Goal: Task Accomplishment & Management: Complete application form

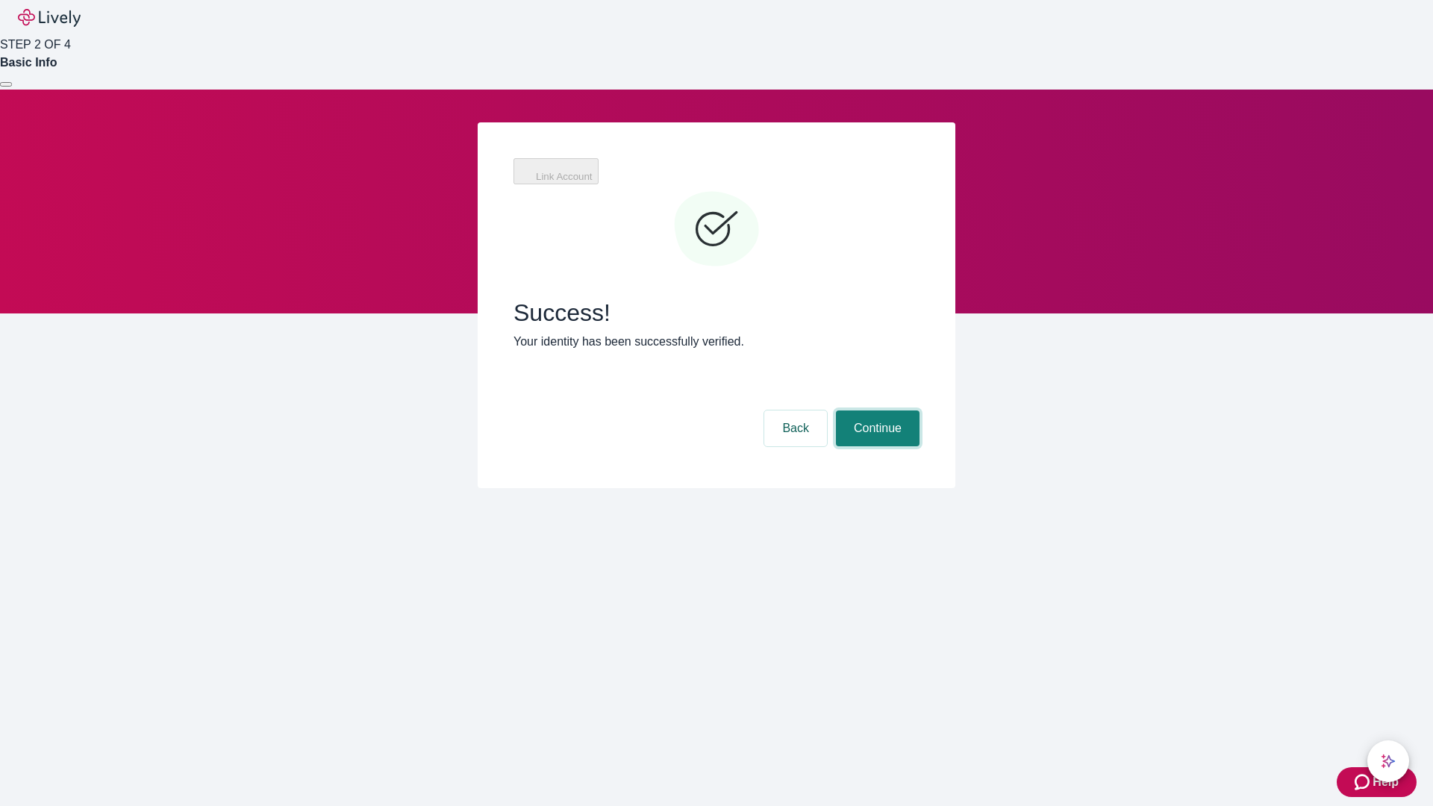
click at [875, 410] on button "Continue" at bounding box center [878, 428] width 84 height 36
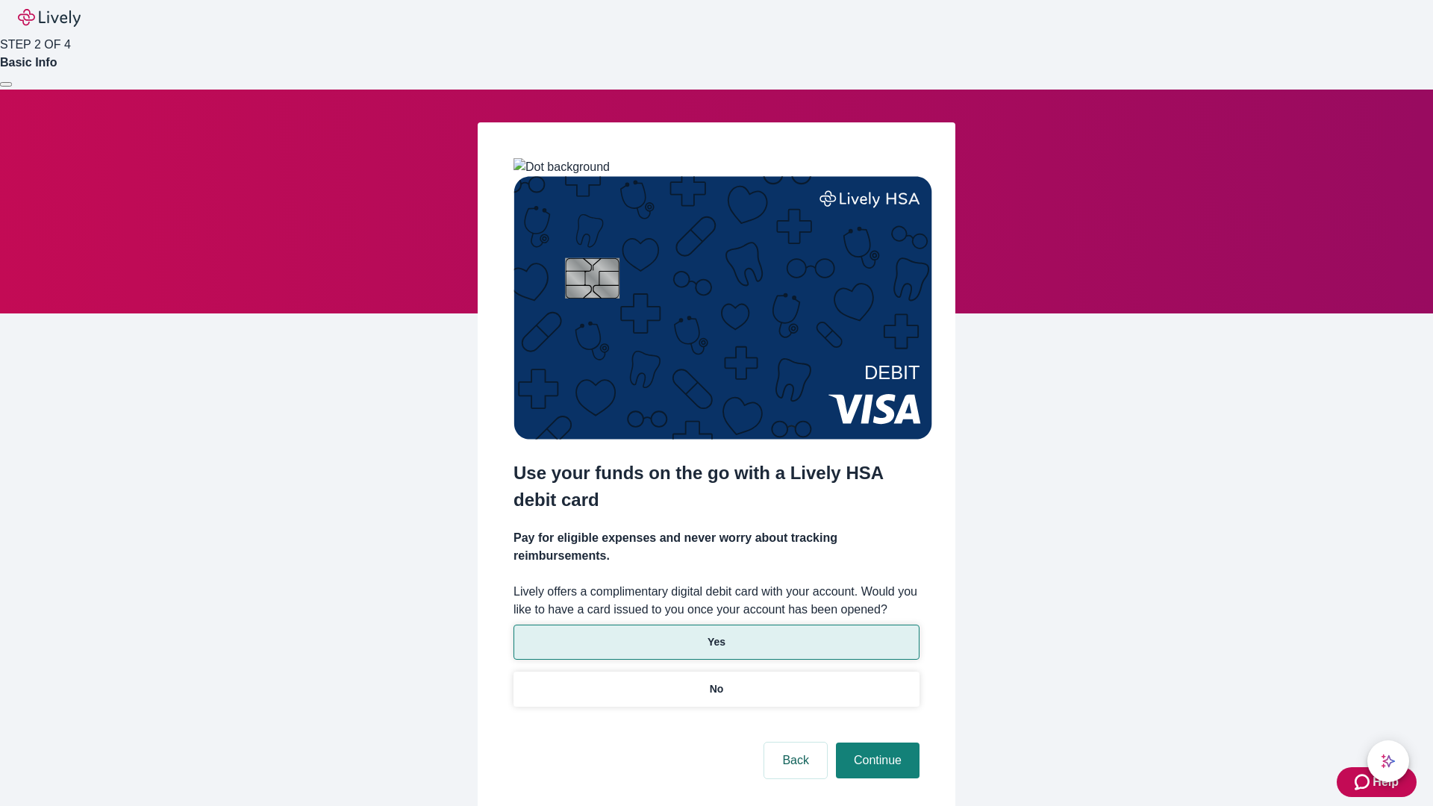
click at [716, 634] on p "Yes" at bounding box center [716, 642] width 18 height 16
click at [875, 742] on button "Continue" at bounding box center [878, 760] width 84 height 36
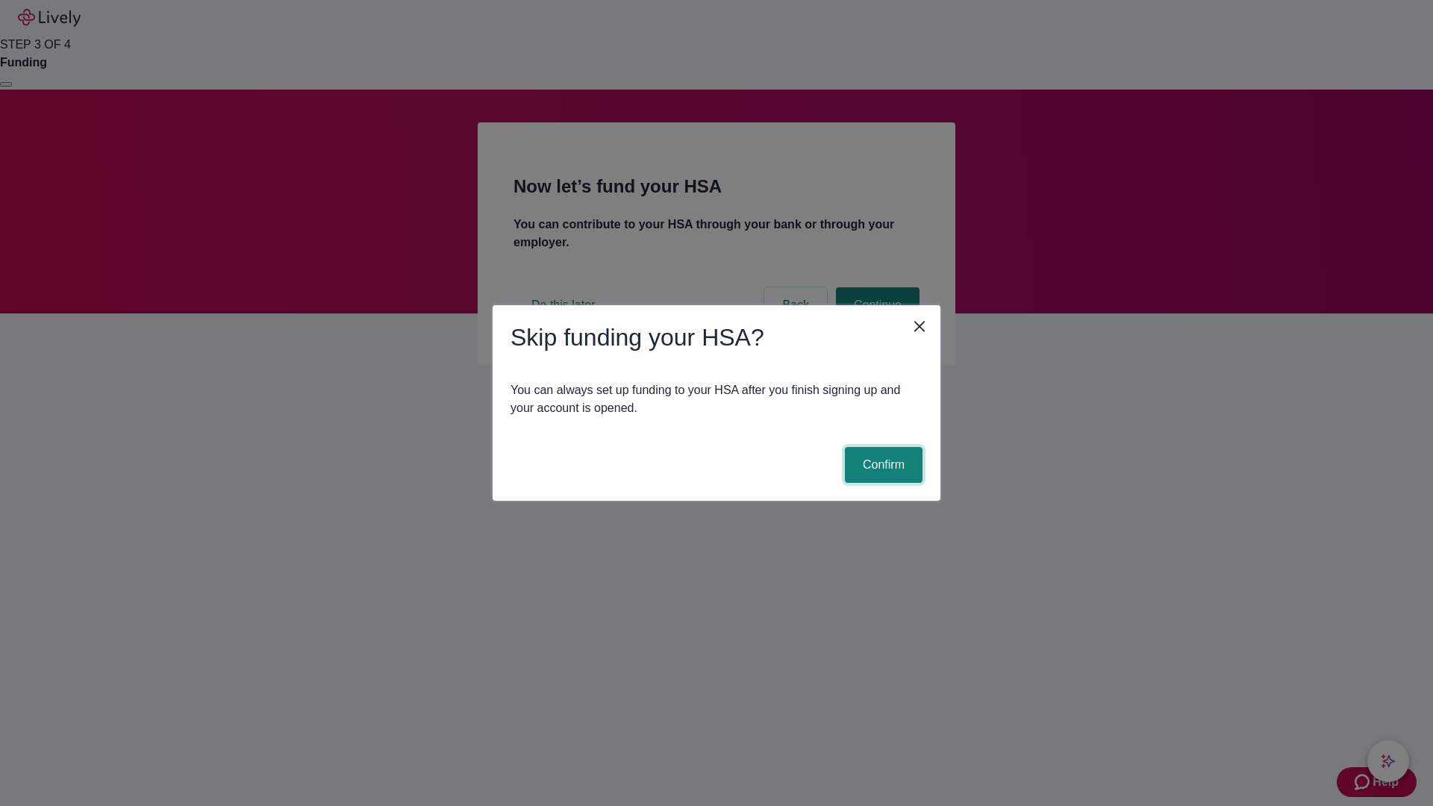
click at [881, 465] on button "Confirm" at bounding box center [884, 465] width 78 height 36
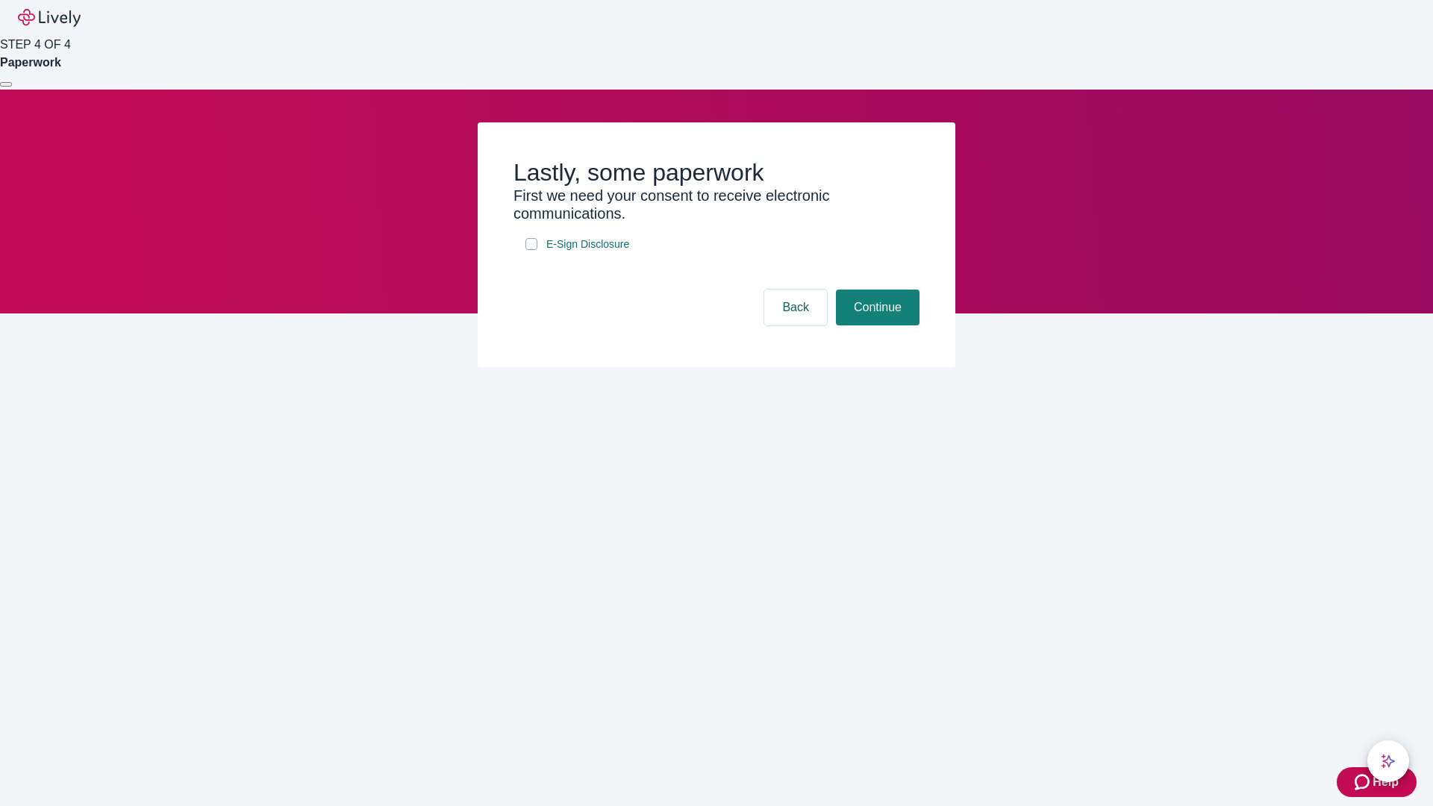
click at [531, 250] on input "E-Sign Disclosure" at bounding box center [531, 244] width 12 height 12
checkbox input "true"
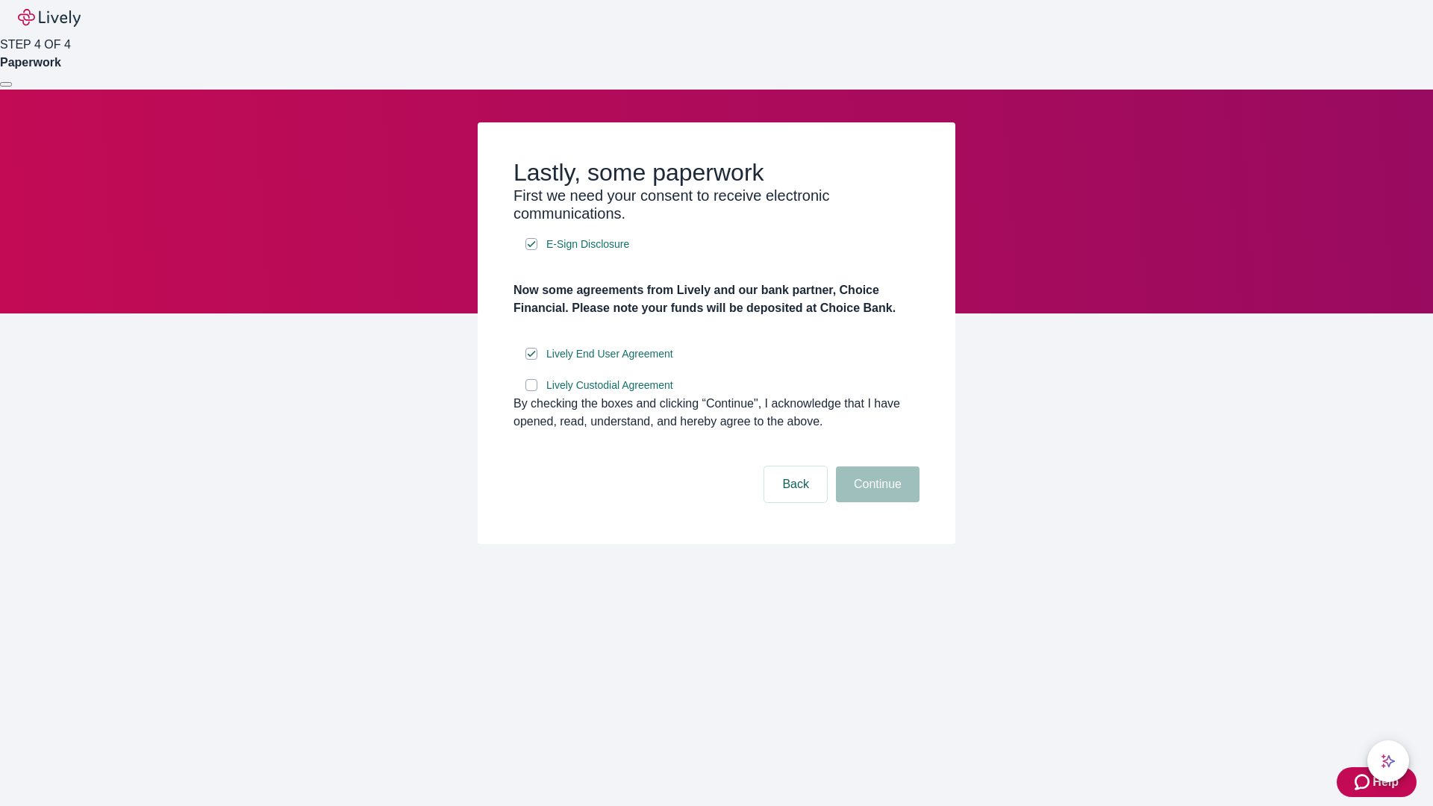
click at [531, 391] on input "Lively Custodial Agreement" at bounding box center [531, 385] width 12 height 12
checkbox input "true"
click at [875, 502] on button "Continue" at bounding box center [878, 484] width 84 height 36
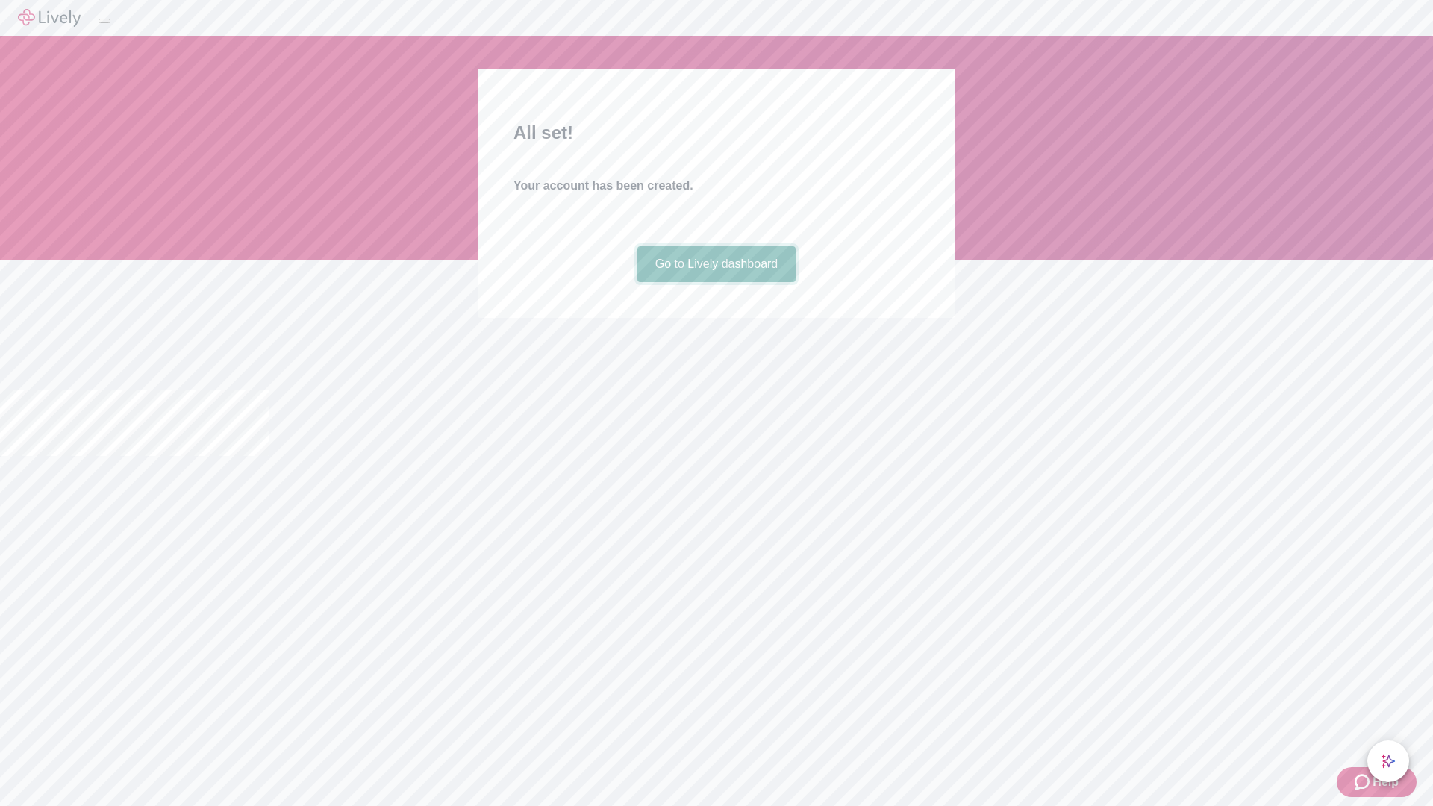
click at [716, 282] on link "Go to Lively dashboard" at bounding box center [716, 264] width 159 height 36
